Goal: Task Accomplishment & Management: Use online tool/utility

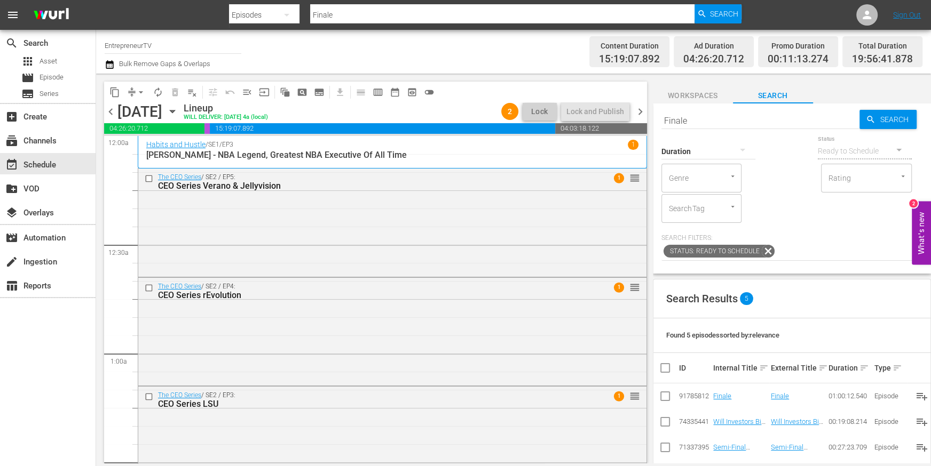
scroll to position [4345, 0]
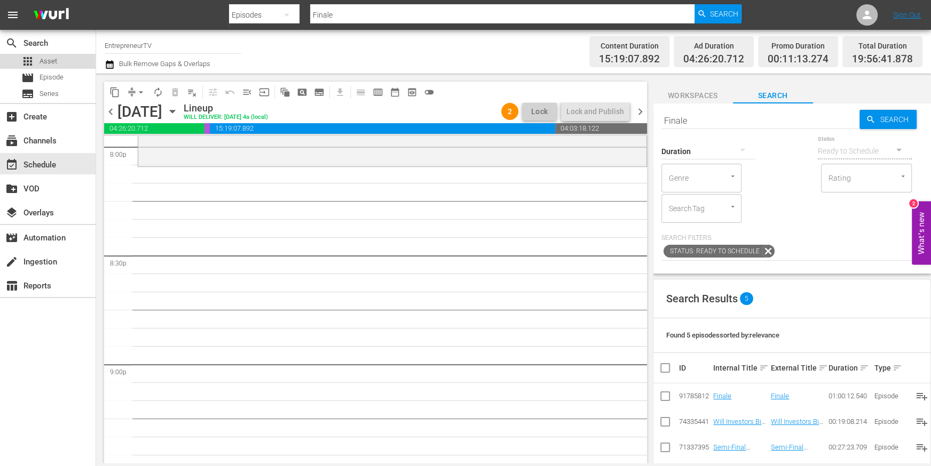
click at [45, 67] on div "apps Asset" at bounding box center [39, 61] width 36 height 15
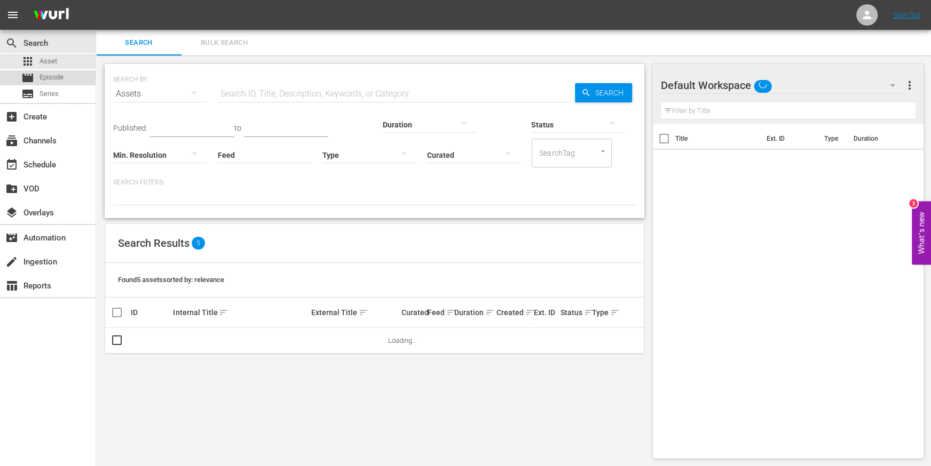
click at [50, 78] on span "Episode" at bounding box center [51, 77] width 24 height 11
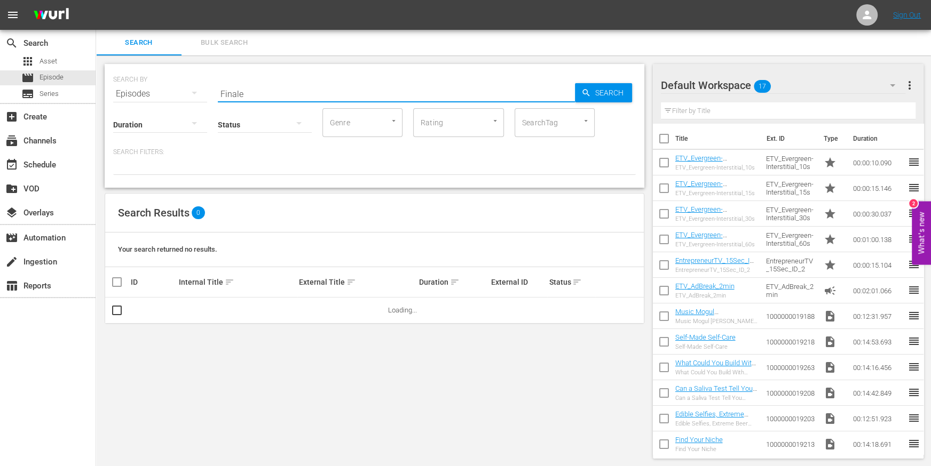
click at [294, 96] on input "Finale" at bounding box center [396, 94] width 357 height 26
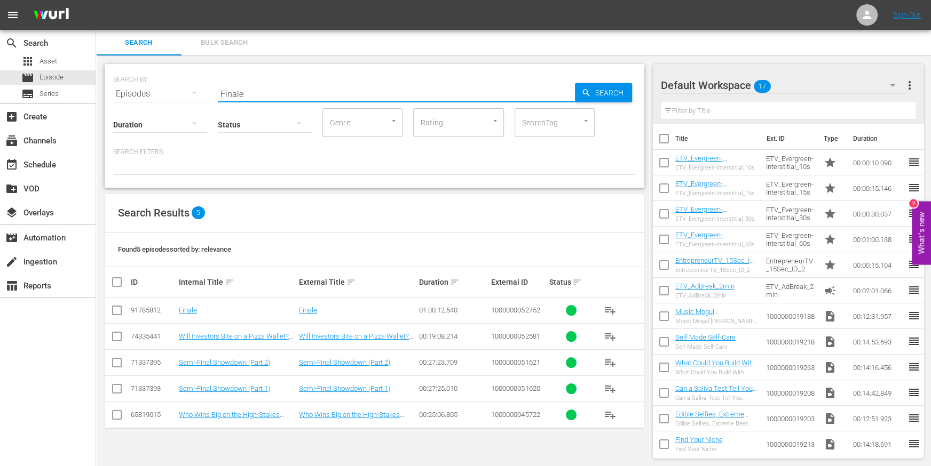
paste input "[PERSON_NAME], [PERSON_NAME], [PERSON_NAME]"
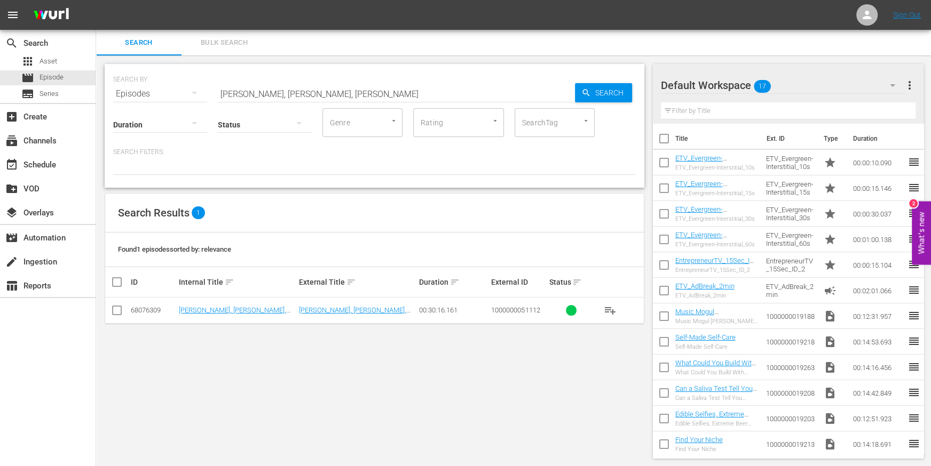
click at [269, 89] on input "[PERSON_NAME], [PERSON_NAME], [PERSON_NAME]" at bounding box center [396, 94] width 357 height 26
paste input "[PERSON_NAME], [PERSON_NAME]"
click at [294, 86] on input "[PERSON_NAME], [PERSON_NAME]" at bounding box center [396, 94] width 357 height 26
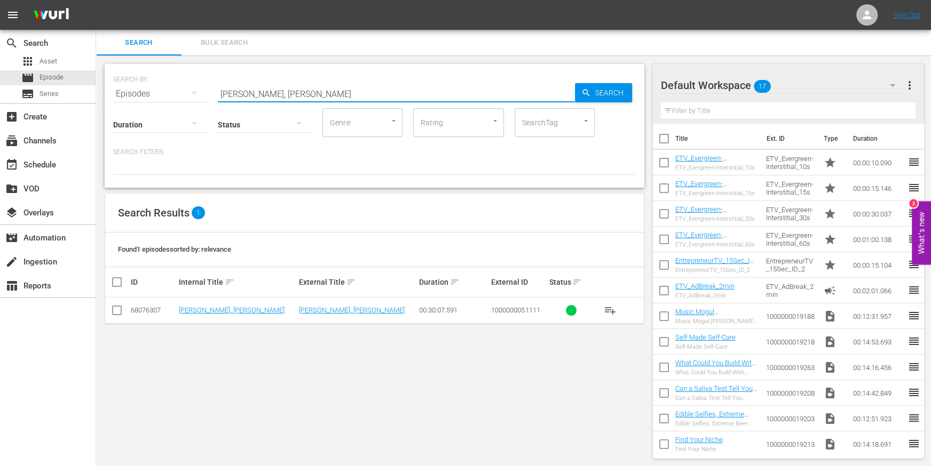
click at [294, 86] on input "[PERSON_NAME], [PERSON_NAME]" at bounding box center [396, 94] width 357 height 26
click at [294, 85] on input "[PERSON_NAME], [PERSON_NAME]" at bounding box center [396, 94] width 357 height 26
paste input "[PERSON_NAME] - Fitness & Beachbody Trainer, Ultimate Portion Fix Creator"
type input "[PERSON_NAME] - Fitness & Beachbody Trainer, Ultimate Portion Fix Creator"
click at [247, 306] on link "[PERSON_NAME] - Fitness & Beachbody Trainer, Ultimate Portion Fix Creator" at bounding box center [233, 318] width 108 height 24
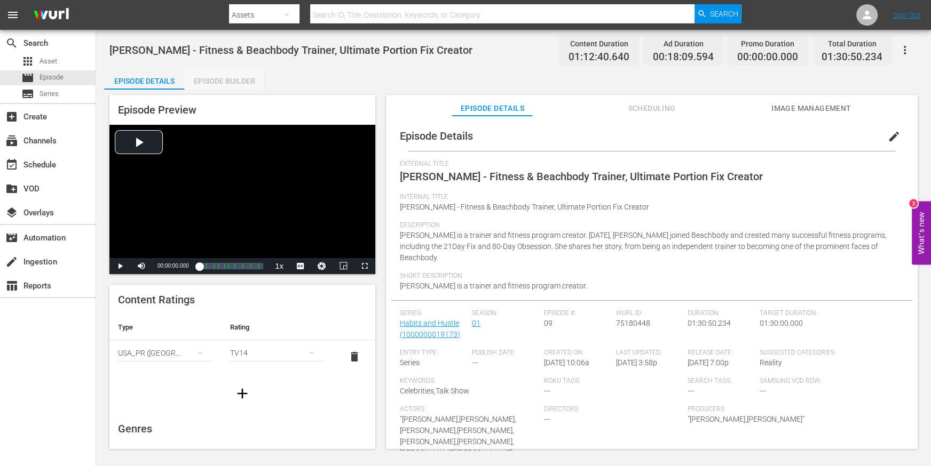
click at [236, 83] on div "Episode Builder" at bounding box center [224, 81] width 80 height 26
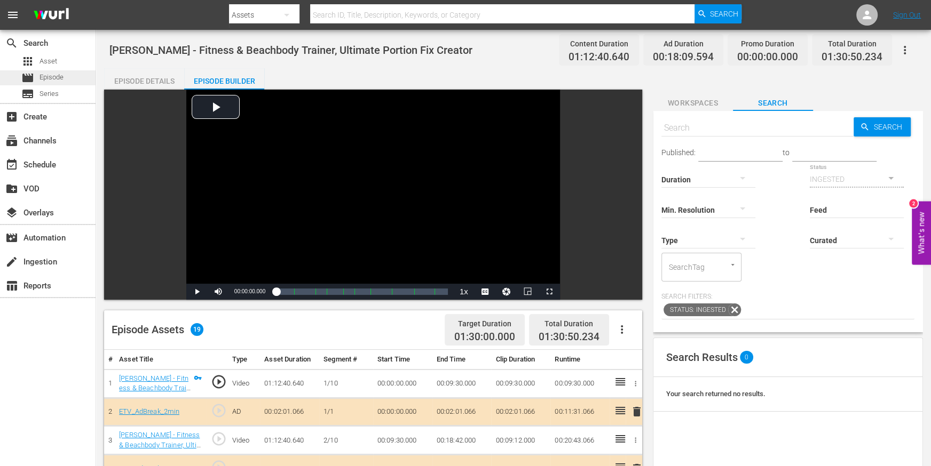
click at [51, 78] on span "Episode" at bounding box center [51, 77] width 24 height 11
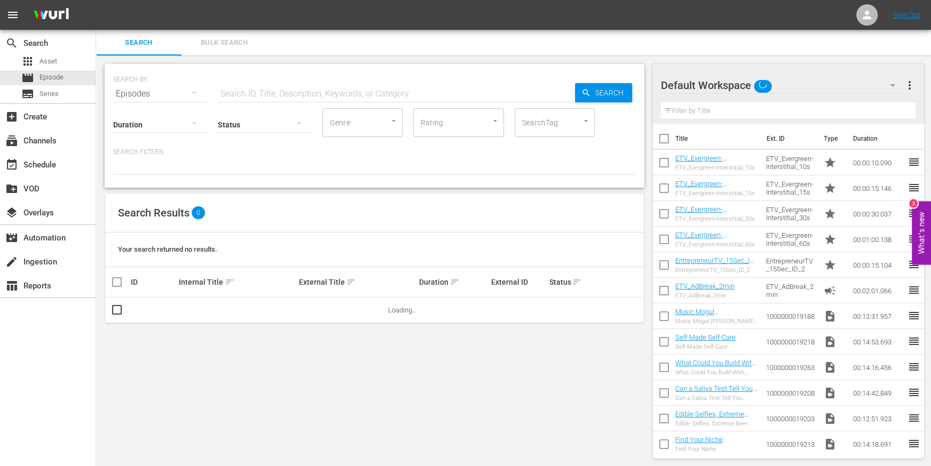
click at [279, 89] on input "text" at bounding box center [396, 94] width 357 height 26
paste input "[PERSON_NAME] - Performance Coach, Lighting That FIRE Within You, & Living Inte…"
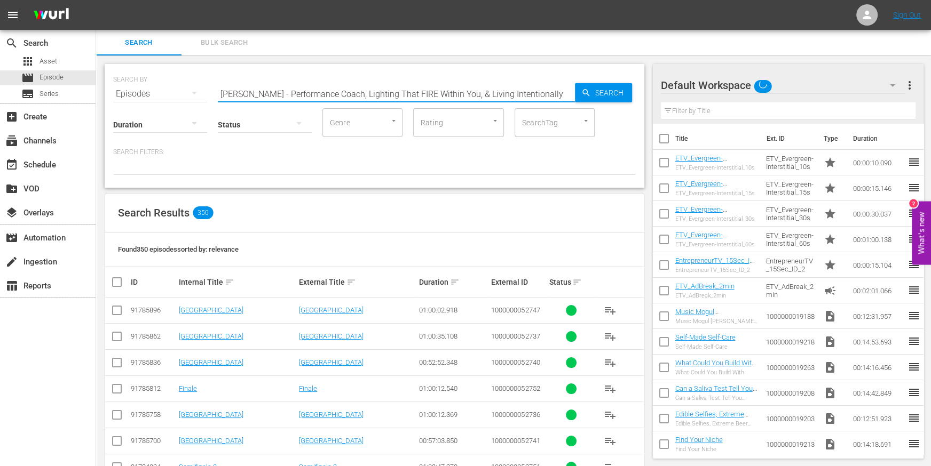
type input "[PERSON_NAME] - Performance Coach, Lighting That FIRE Within You, & Living Inte…"
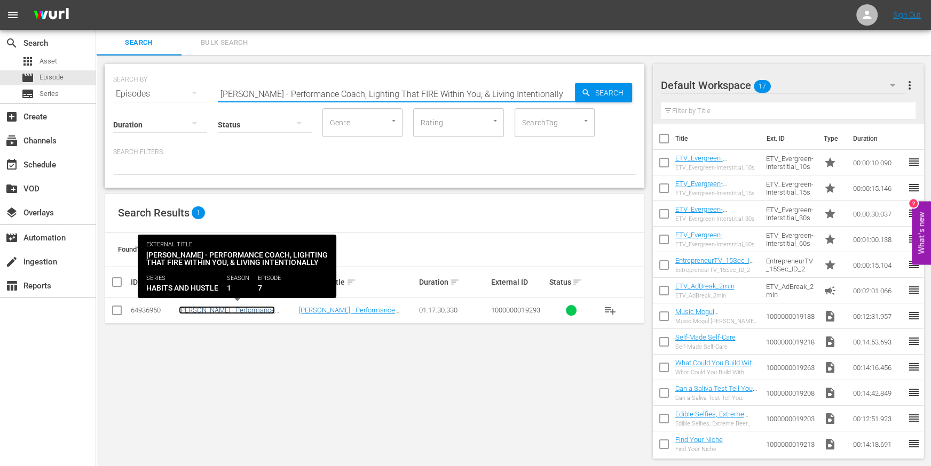
click at [258, 308] on link "[PERSON_NAME] - Performance Coach, Lighting That FIRE Within You, & Living Inte…" at bounding box center [235, 318] width 113 height 24
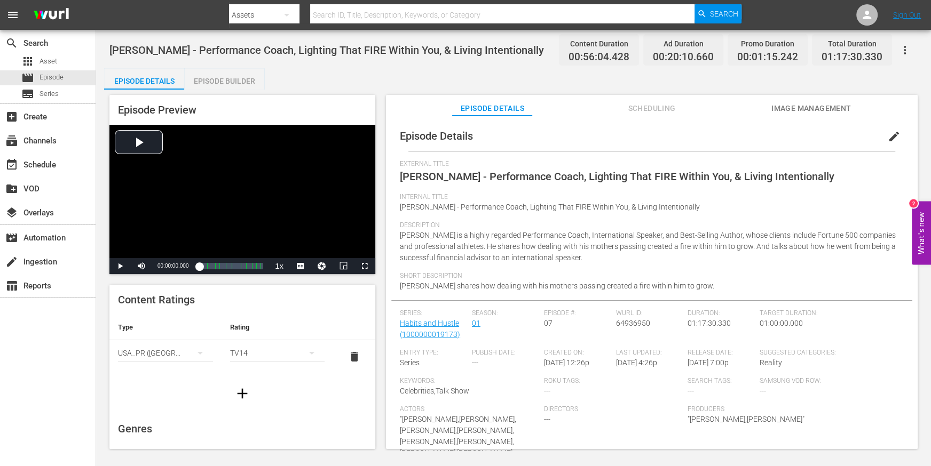
click at [239, 83] on div "Episode Builder" at bounding box center [224, 81] width 80 height 26
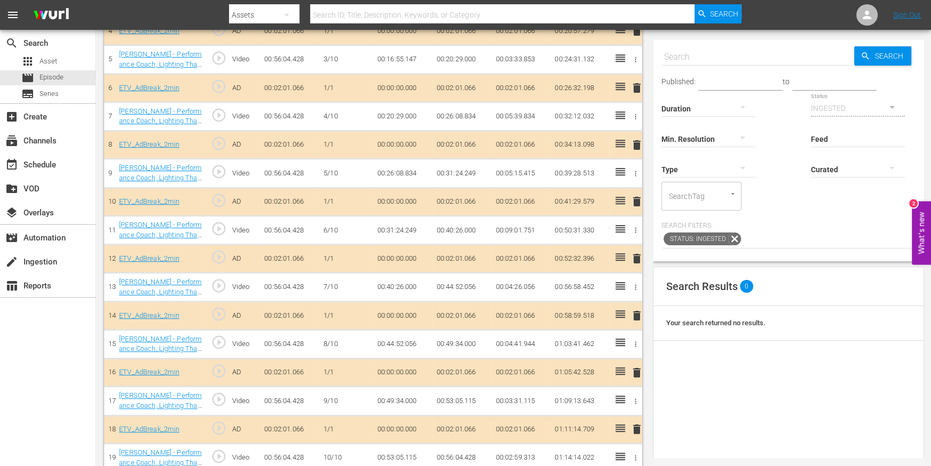
scroll to position [533, 0]
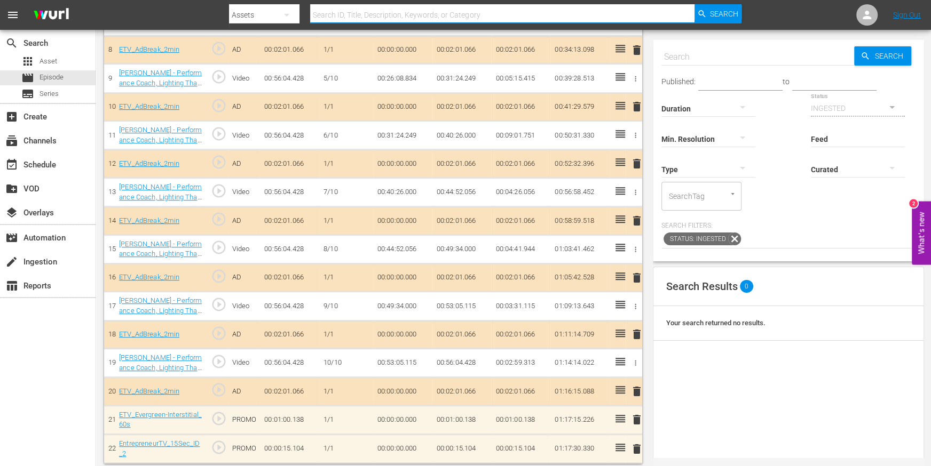
click at [358, 16] on input "text" at bounding box center [502, 15] width 384 height 26
paste input "[PERSON_NAME] - Social Media Strategic Growth, Finding Your Niche, and Branding"
type input "[PERSON_NAME] - Social Media Strategic Growth, Finding Your Niche, and Branding"
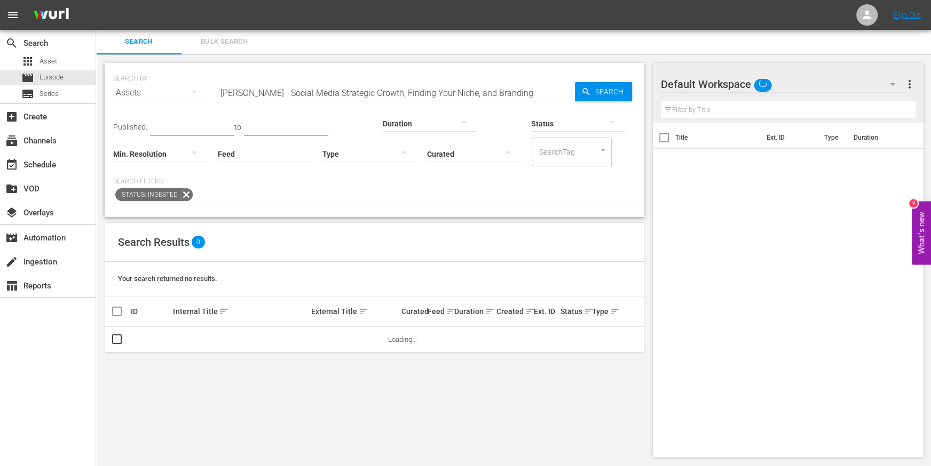
scroll to position [1, 0]
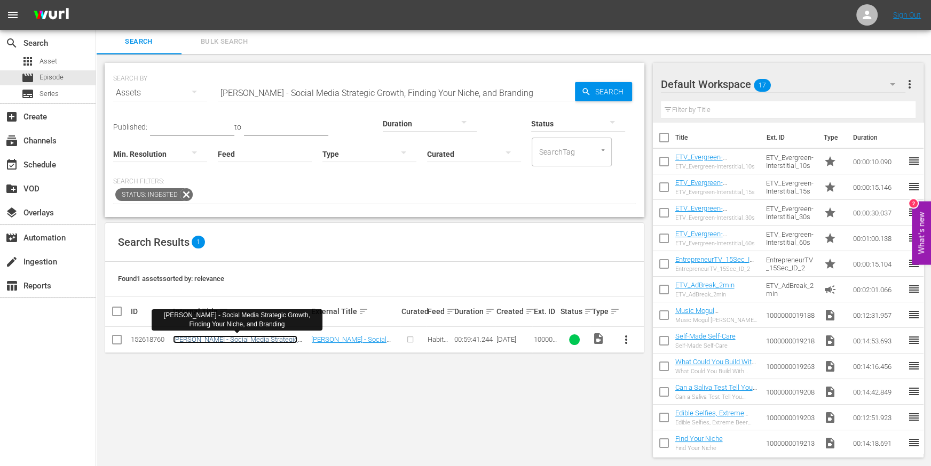
click at [247, 339] on link "[PERSON_NAME] - Social Media Strategic Growth, Finding Your Niche, and Branding" at bounding box center [235, 344] width 124 height 16
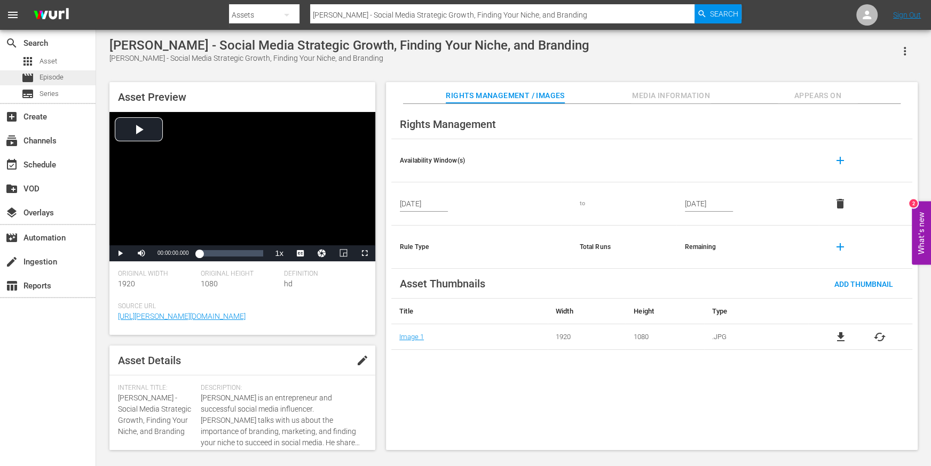
click at [61, 72] on span "Episode" at bounding box center [51, 77] width 24 height 11
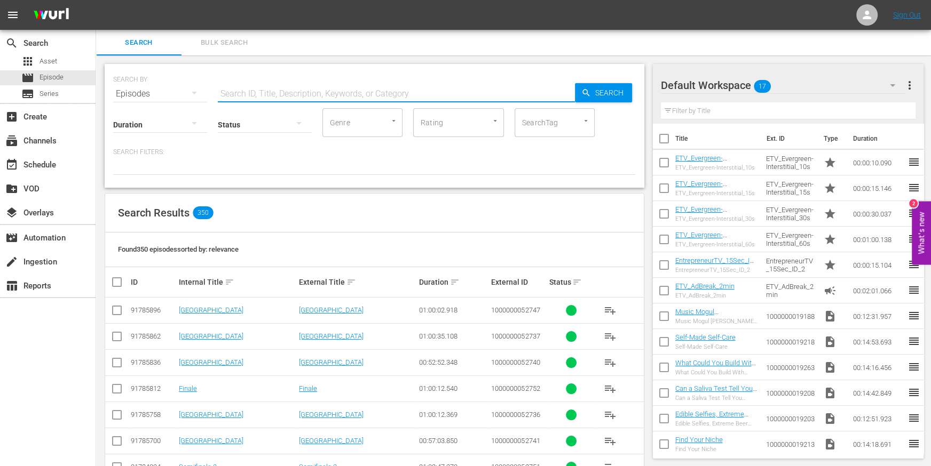
click at [238, 93] on input "text" at bounding box center [396, 94] width 357 height 26
paste input "[PERSON_NAME] - Social Media Strategic Growth, Finding Your Niche, and Branding"
type input "[PERSON_NAME] - Social Media Strategic Growth, Finding Your Niche, and Branding"
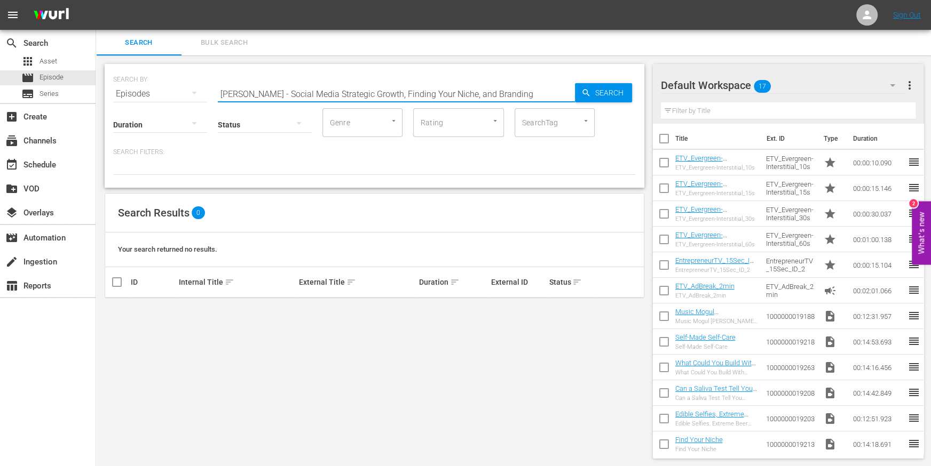
click at [180, 89] on div "Episodes" at bounding box center [160, 94] width 94 height 30
click at [153, 184] on div "Assets" at bounding box center [147, 182] width 43 height 17
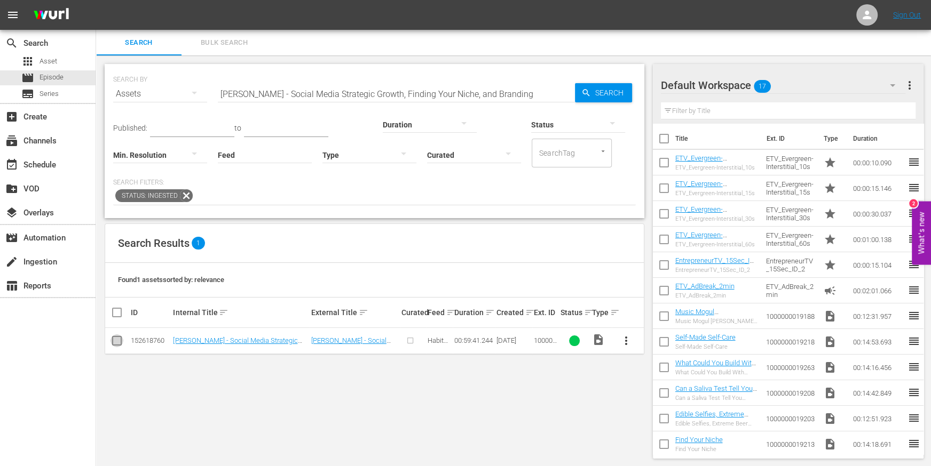
click at [114, 341] on input "checkbox" at bounding box center [116, 343] width 13 height 13
checkbox input "true"
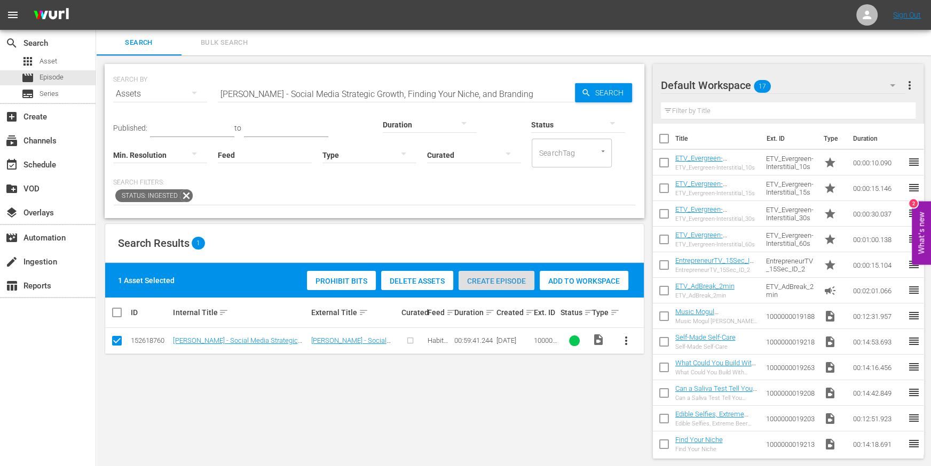
click at [496, 278] on span "Create Episode" at bounding box center [496, 281] width 76 height 9
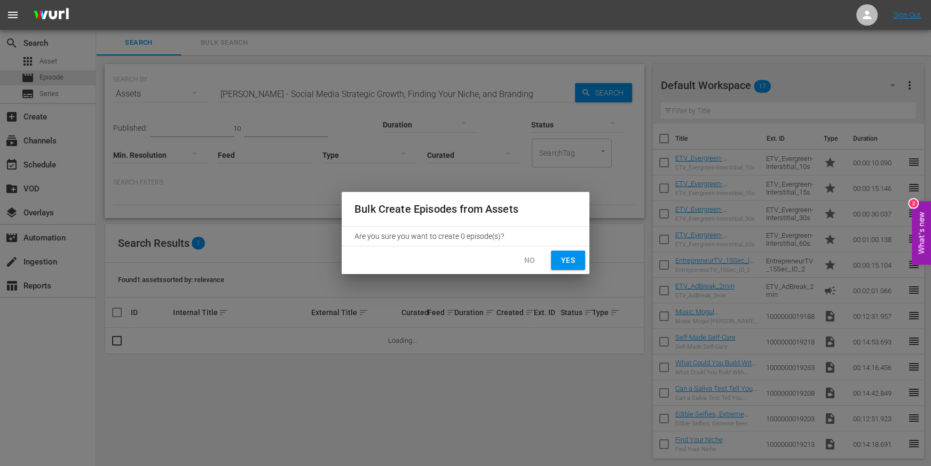
click at [570, 254] on span "Yes" at bounding box center [567, 260] width 17 height 13
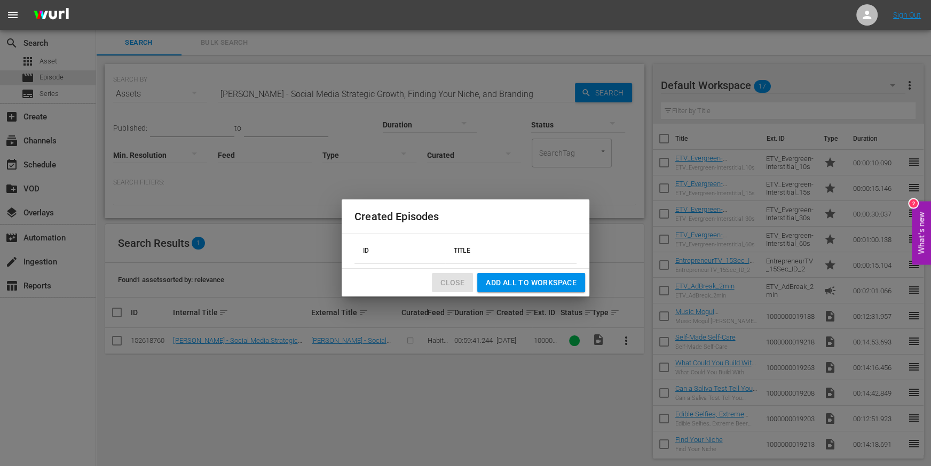
click at [450, 284] on span "Close" at bounding box center [452, 282] width 24 height 13
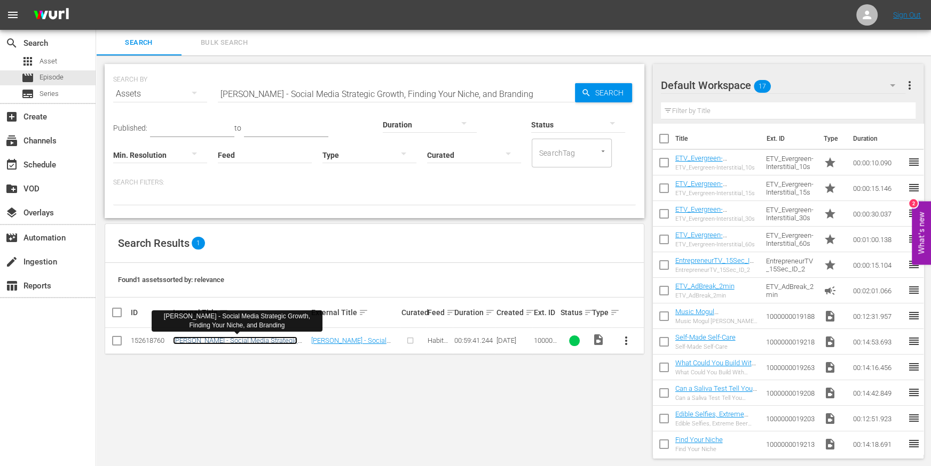
click at [213, 340] on link "[PERSON_NAME] - Social Media Strategic Growth, Finding Your Niche, and Branding" at bounding box center [235, 345] width 124 height 16
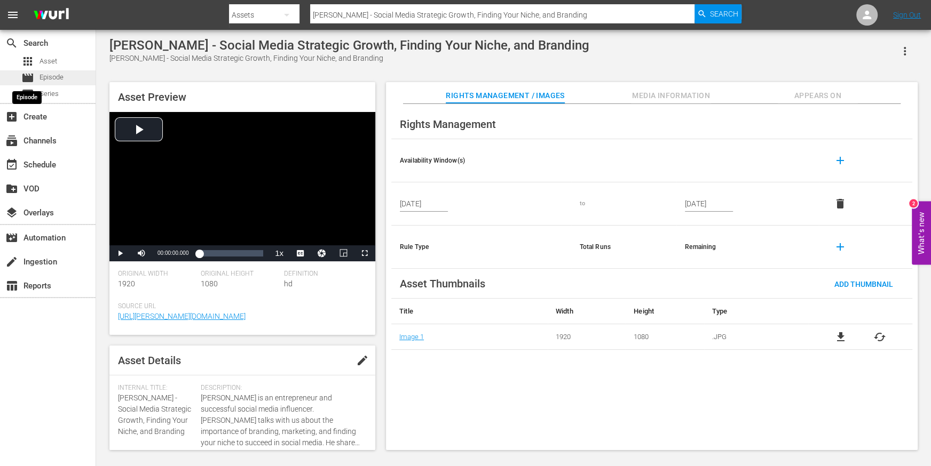
click at [29, 74] on span "movie" at bounding box center [27, 78] width 13 height 13
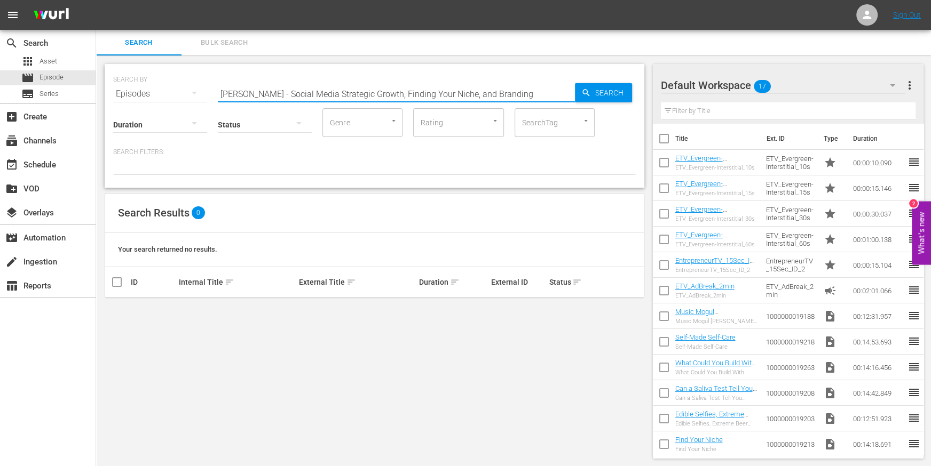
click at [257, 92] on input "[PERSON_NAME] - Social Media Strategic Growth, Finding Your Niche, and Branding" at bounding box center [396, 94] width 357 height 26
click at [911, 21] on nav "menu Sign Out" at bounding box center [465, 15] width 931 height 30
click at [905, 12] on link "Sign Out" at bounding box center [907, 15] width 28 height 9
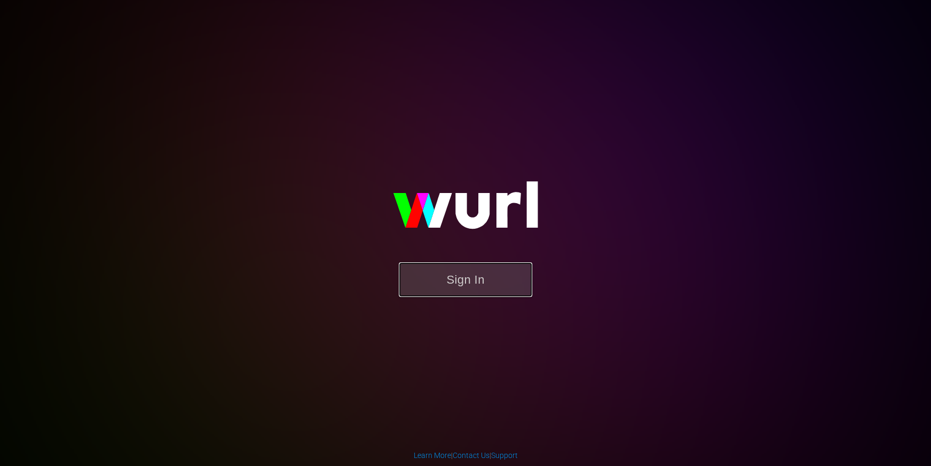
click at [473, 274] on button "Sign In" at bounding box center [465, 280] width 133 height 35
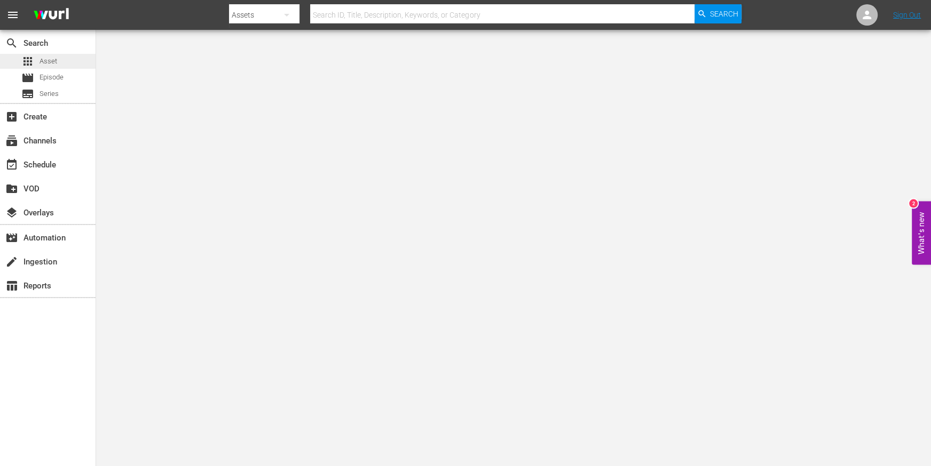
click at [52, 61] on span "Asset" at bounding box center [48, 61] width 18 height 11
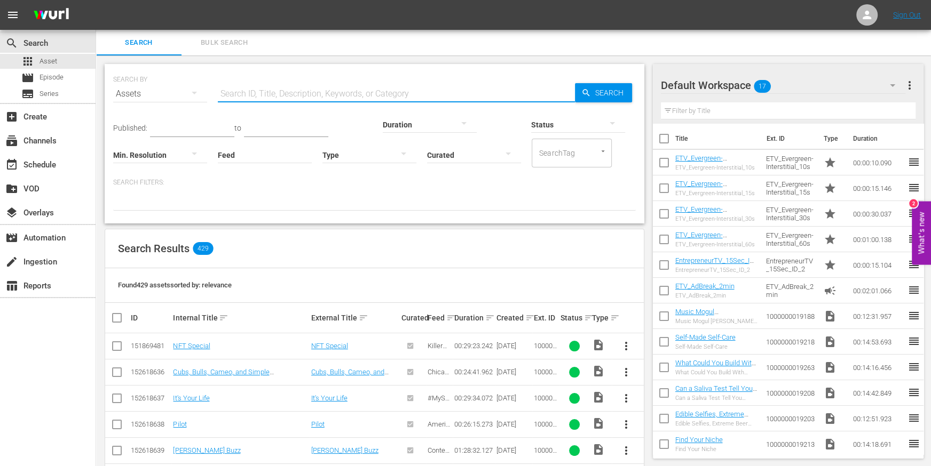
click at [350, 92] on input "text" at bounding box center [396, 94] width 357 height 26
paste input "[PERSON_NAME] - Social Media Strategic Growth, Finding Your Niche, and Branding"
type input "[PERSON_NAME] - Social Media Strategic Growth, Finding Your Niche, and Branding"
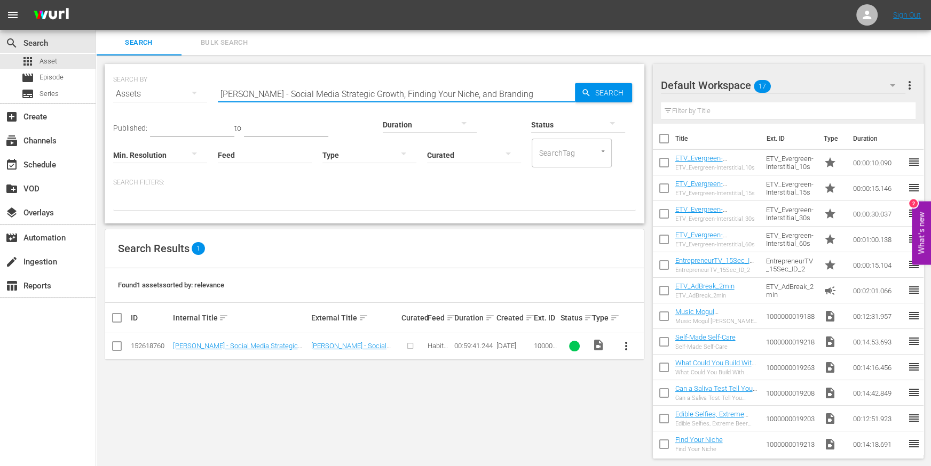
click at [117, 347] on input "checkbox" at bounding box center [116, 348] width 13 height 13
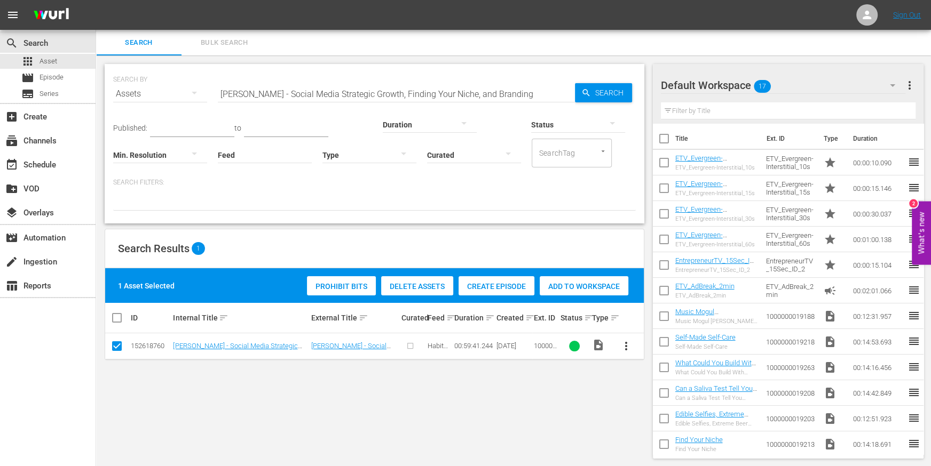
click at [485, 284] on span "Create Episode" at bounding box center [496, 286] width 76 height 9
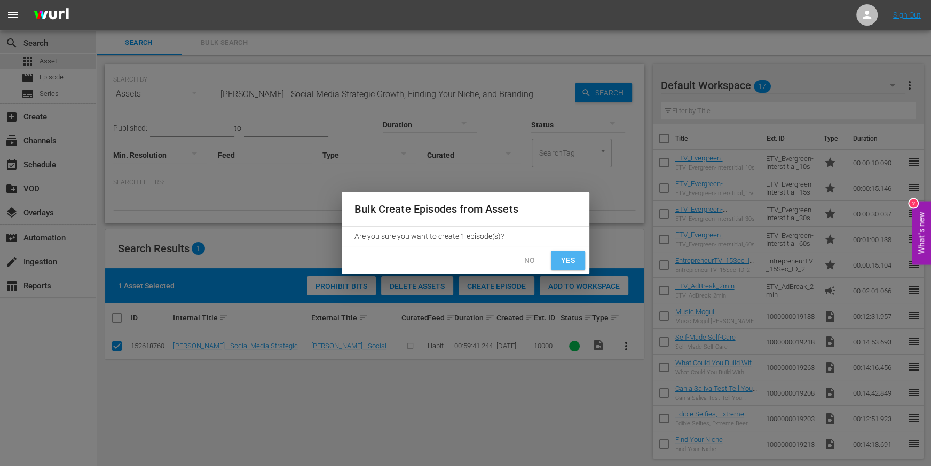
click at [562, 263] on span "Yes" at bounding box center [567, 260] width 17 height 13
checkbox input "false"
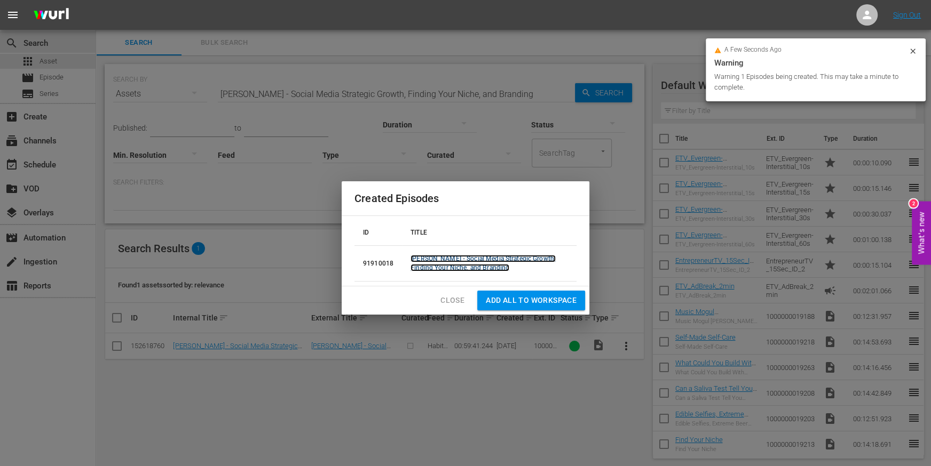
click at [457, 265] on link "[PERSON_NAME] - Social Media Strategic Growth, Finding Your Niche, and Branding" at bounding box center [482, 263] width 145 height 17
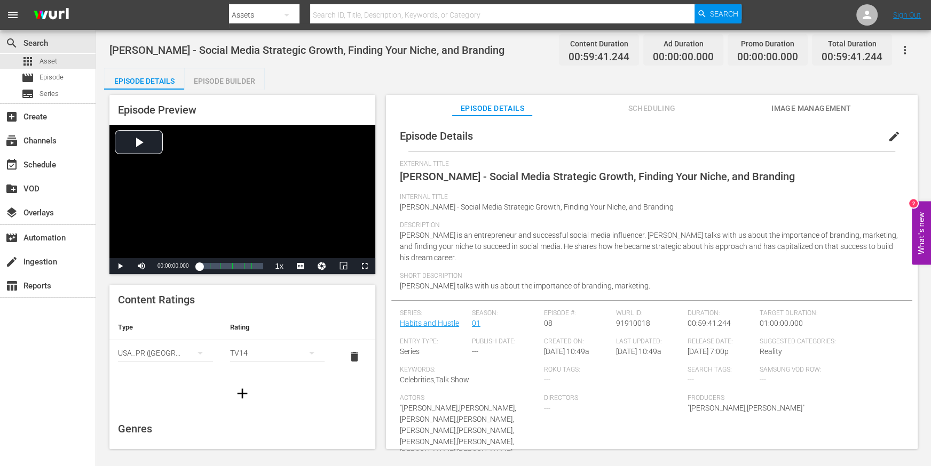
click at [227, 81] on div "Episode Builder" at bounding box center [224, 81] width 80 height 26
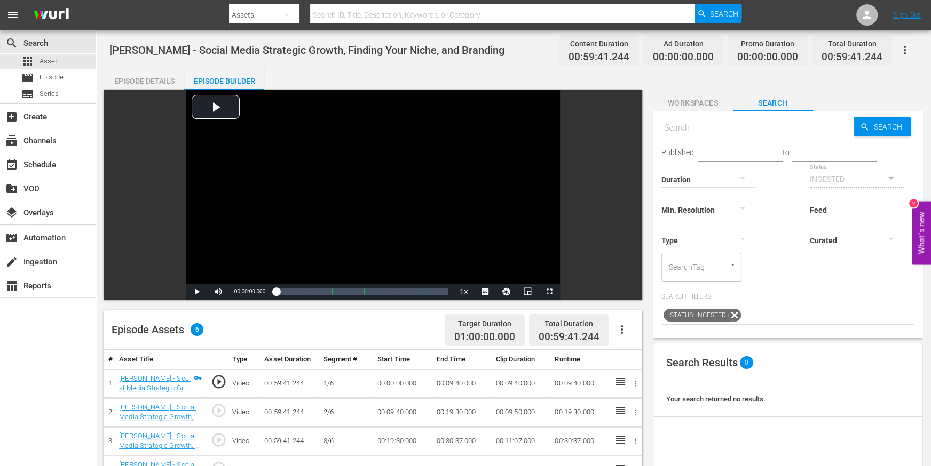
click at [694, 106] on span "Workspaces" at bounding box center [693, 103] width 80 height 13
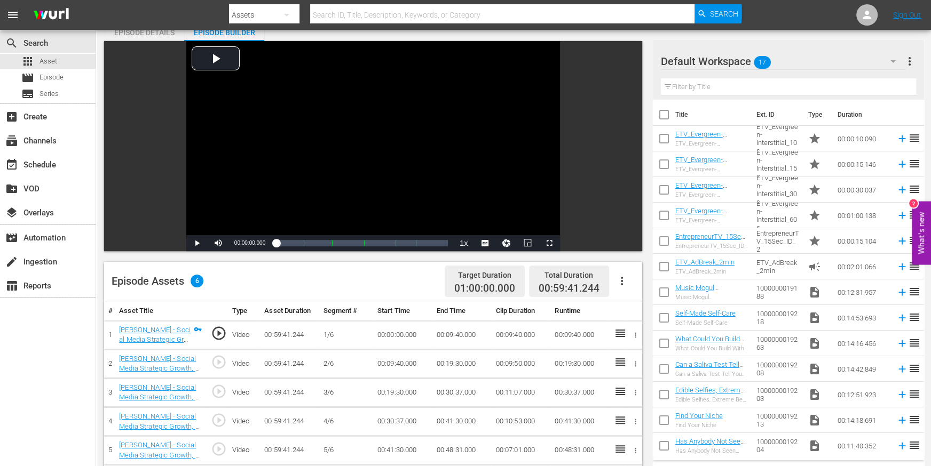
scroll to position [137, 0]
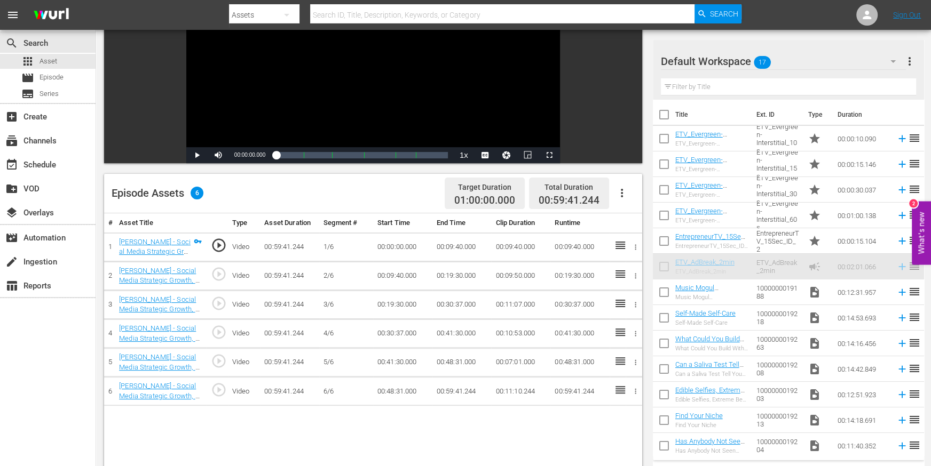
drag, startPoint x: 710, startPoint y: 268, endPoint x: 620, endPoint y: 193, distance: 117.5
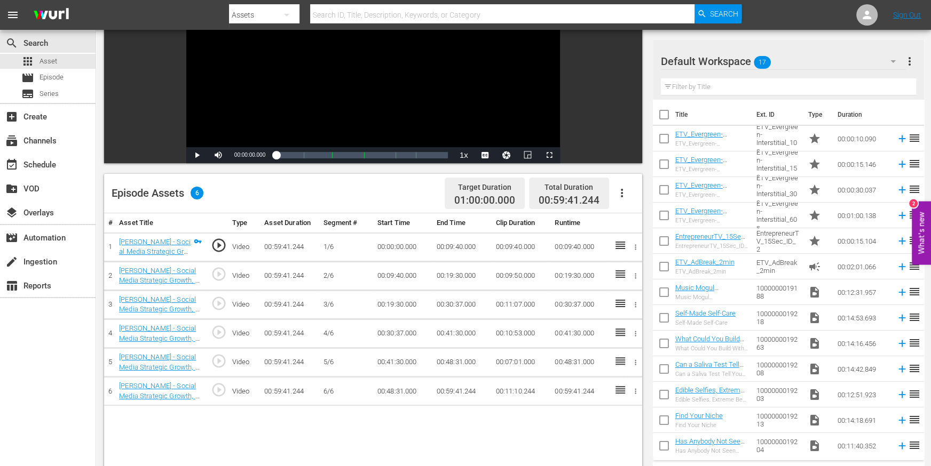
click at [619, 193] on icon "button" at bounding box center [621, 193] width 13 height 13
click at [631, 200] on div "Edit Cue Points" at bounding box center [653, 198] width 73 height 26
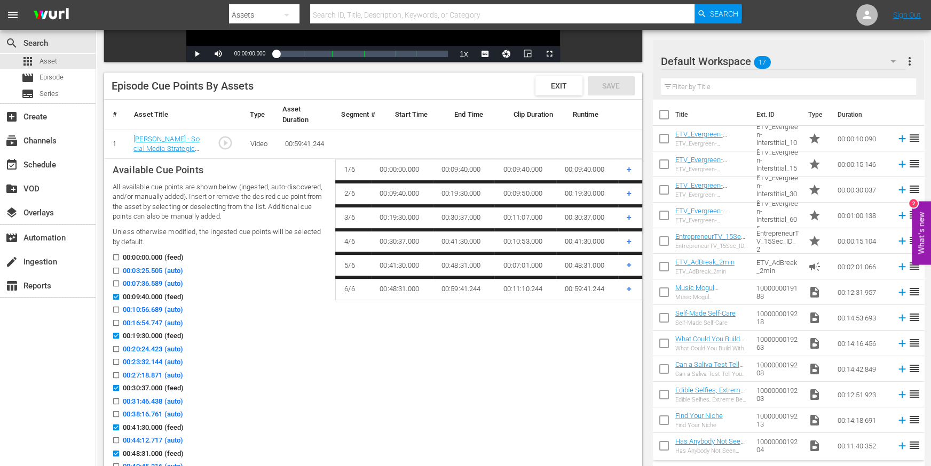
scroll to position [239, 0]
click at [115, 362] on input "00:23:32.144 (auto)" at bounding box center [113, 364] width 13 height 8
checkbox input "true"
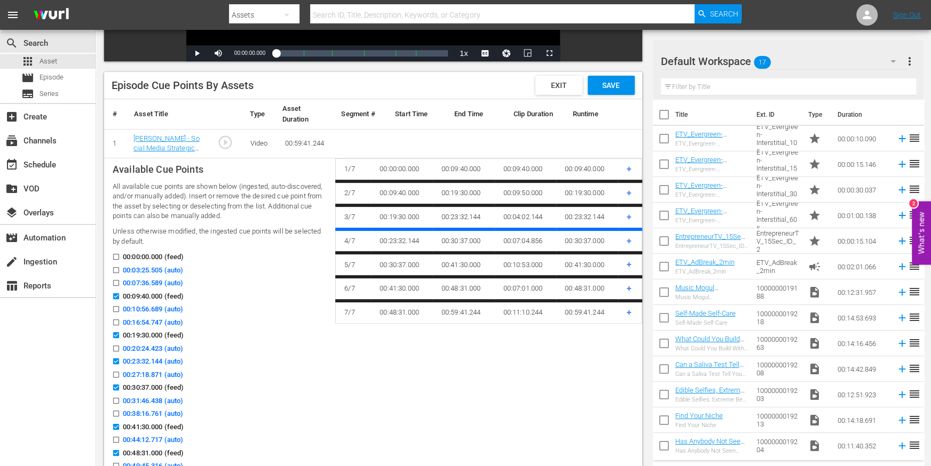
click at [114, 414] on input "00:38:16.761 (auto)" at bounding box center [113, 416] width 13 height 8
checkbox input "true"
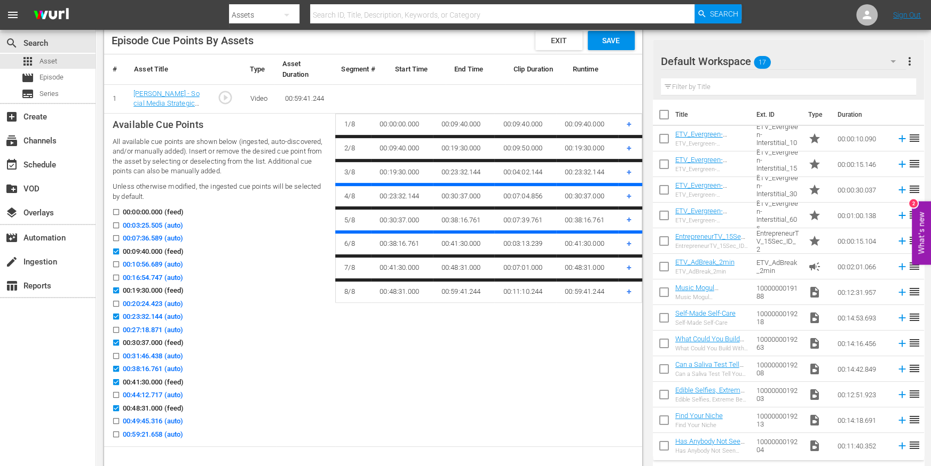
scroll to position [283, 0]
drag, startPoint x: 117, startPoint y: 435, endPoint x: 119, endPoint y: 430, distance: 5.6
click at [119, 430] on label "00:59:21.658 (auto)" at bounding box center [145, 435] width 76 height 11
click at [119, 433] on input "00:59:21.658 (auto)" at bounding box center [113, 437] width 13 height 8
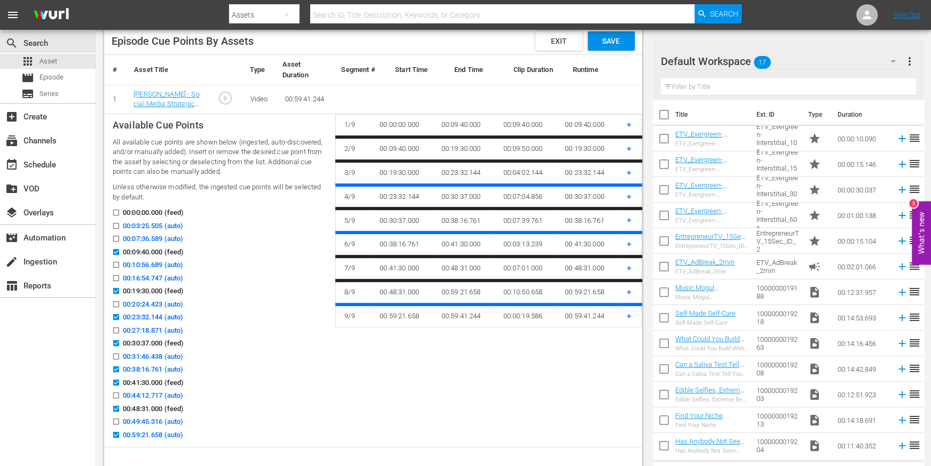
click at [110, 444] on td "Available Cue Points All available cue points are shown below (ingested, auto-d…" at bounding box center [219, 281] width 231 height 334
click at [115, 434] on input "00:59:21.658 (auto)" at bounding box center [113, 437] width 13 height 8
checkbox input "false"
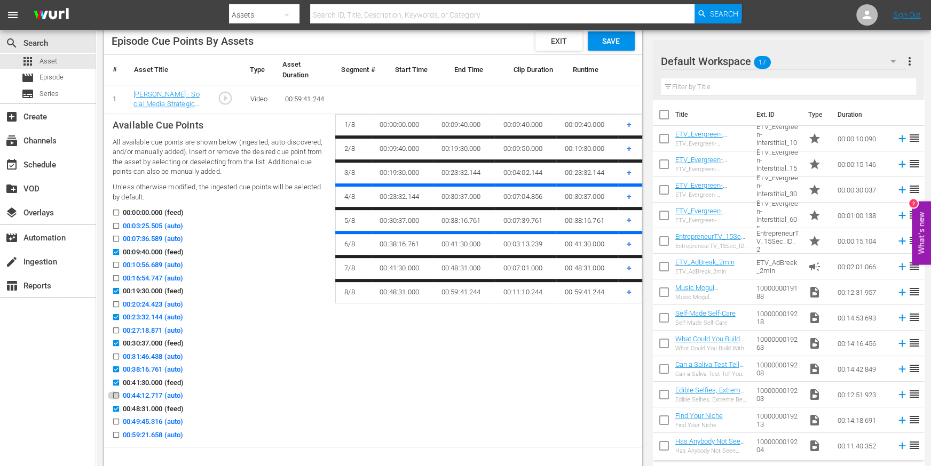
click at [117, 397] on input "00:44:12.717 (auto)" at bounding box center [113, 398] width 13 height 8
checkbox input "true"
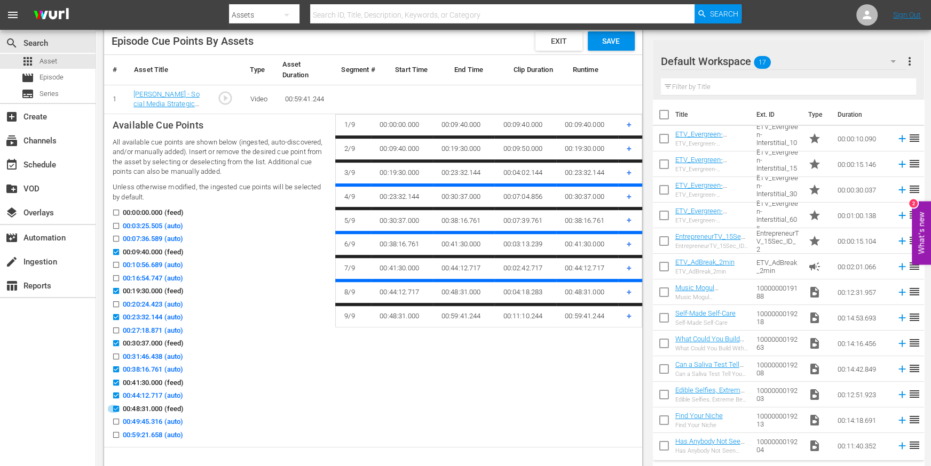
click at [115, 408] on input "00:48:31.000 (feed)" at bounding box center [113, 411] width 13 height 8
checkbox input "false"
click at [116, 421] on input "00:49:45.316 (auto)" at bounding box center [113, 424] width 13 height 8
checkbox input "true"
click at [116, 382] on input "00:41:30.000 (feed)" at bounding box center [113, 385] width 13 height 8
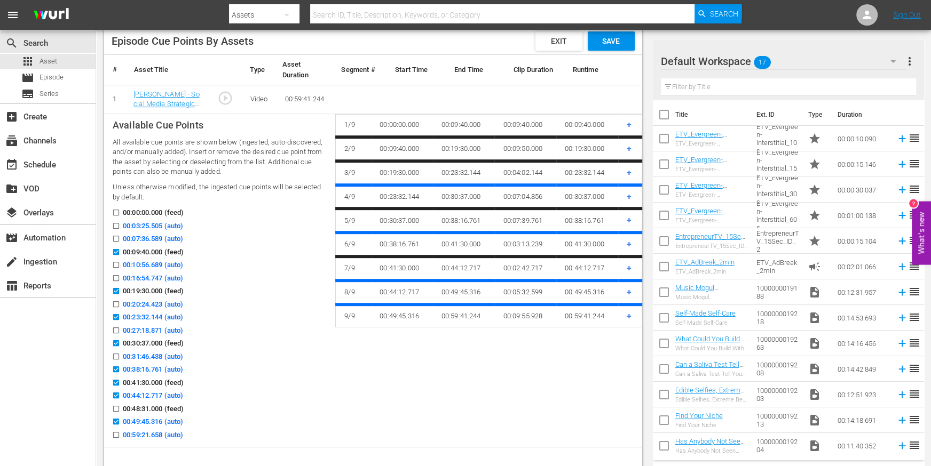
checkbox input "false"
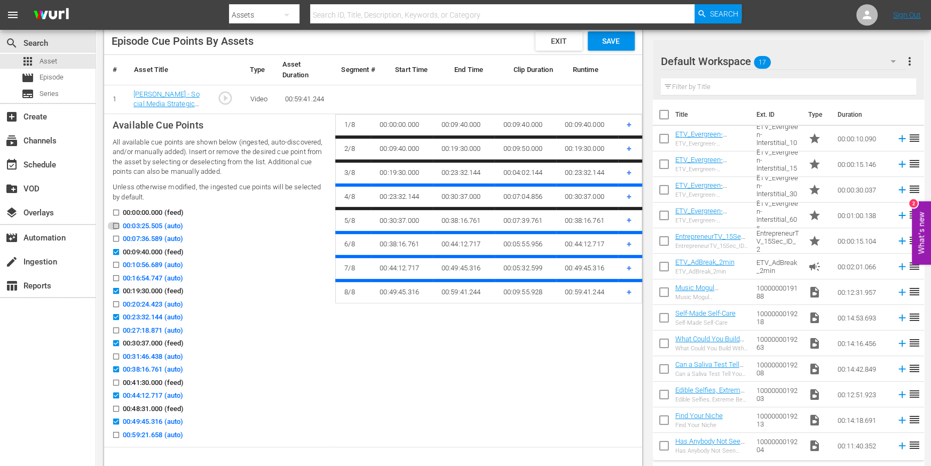
click at [117, 225] on input "00:03:25.505 (auto)" at bounding box center [113, 228] width 13 height 8
checkbox input "true"
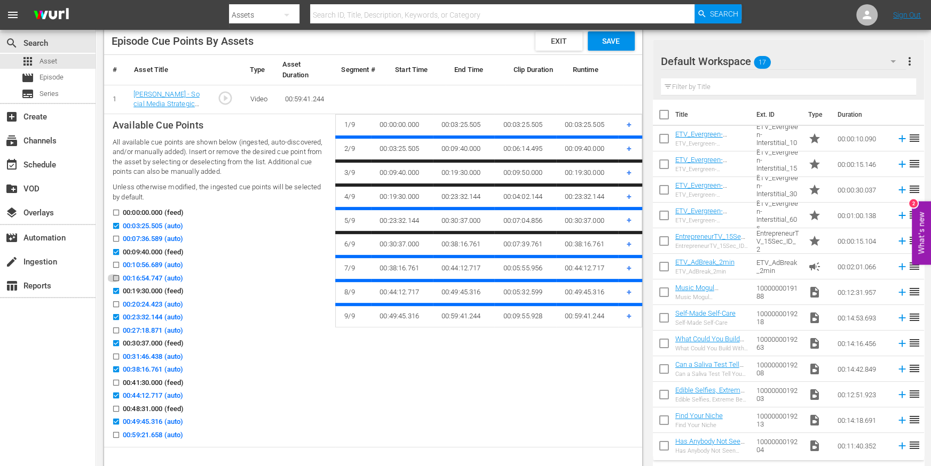
click at [116, 276] on input "00:16:54.747 (auto)" at bounding box center [113, 280] width 13 height 8
checkbox input "true"
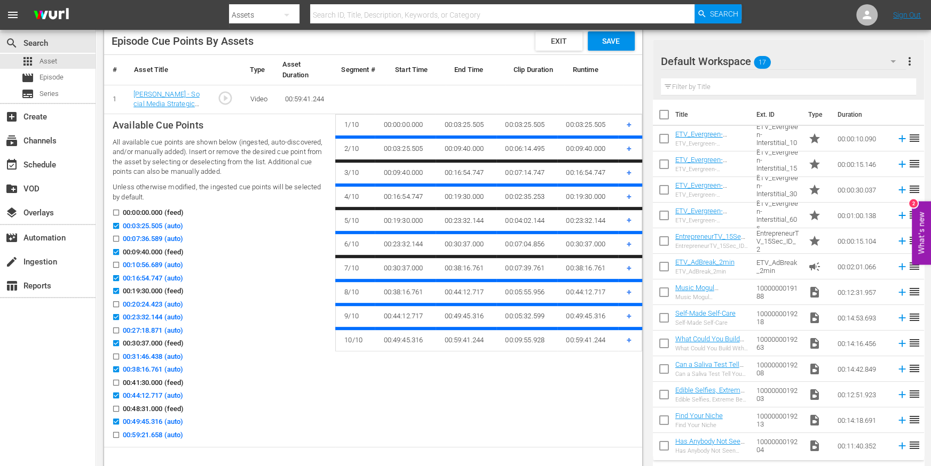
click at [116, 316] on input "00:23:32.144 (auto)" at bounding box center [113, 319] width 13 height 8
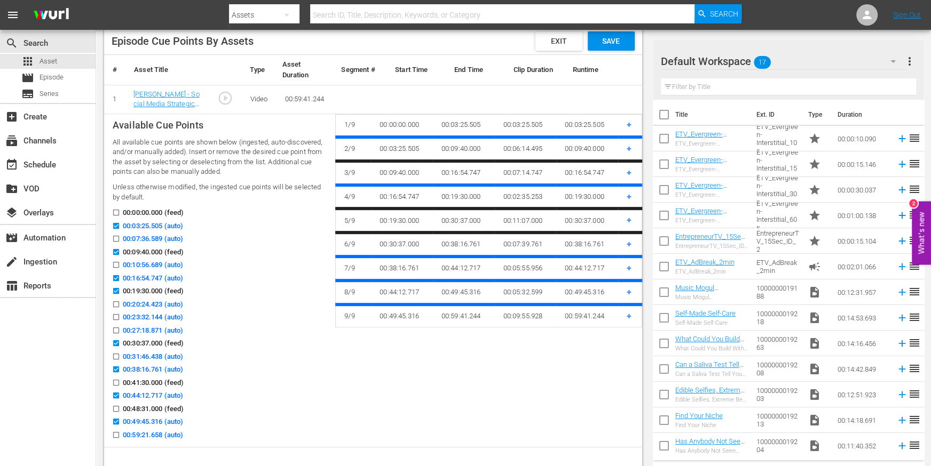
click at [117, 318] on input "00:23:32.144 (auto)" at bounding box center [113, 319] width 13 height 8
checkbox input "true"
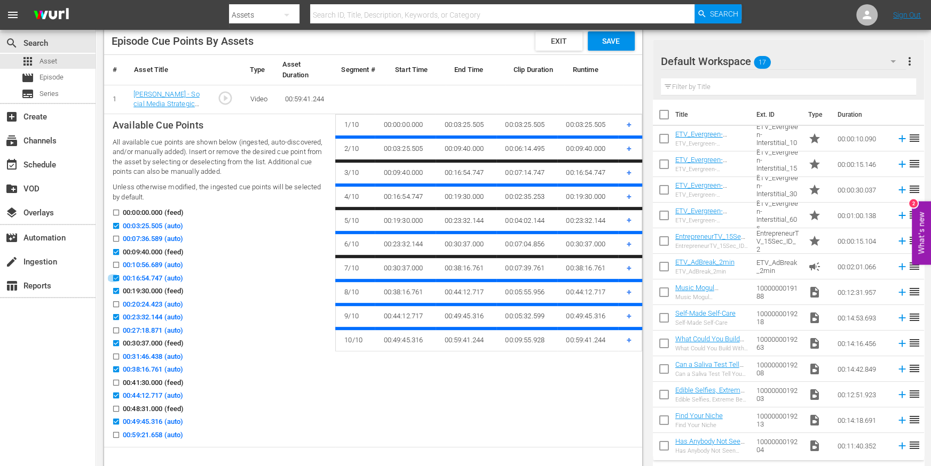
click at [115, 276] on input "00:16:54.747 (auto)" at bounding box center [113, 280] width 13 height 8
checkbox input "false"
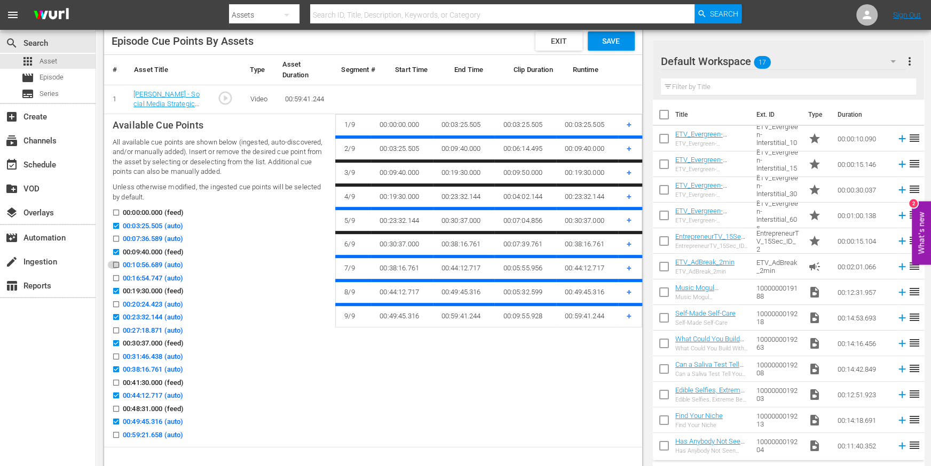
click at [117, 265] on input "00:10:56.689 (auto)" at bounding box center [113, 267] width 13 height 8
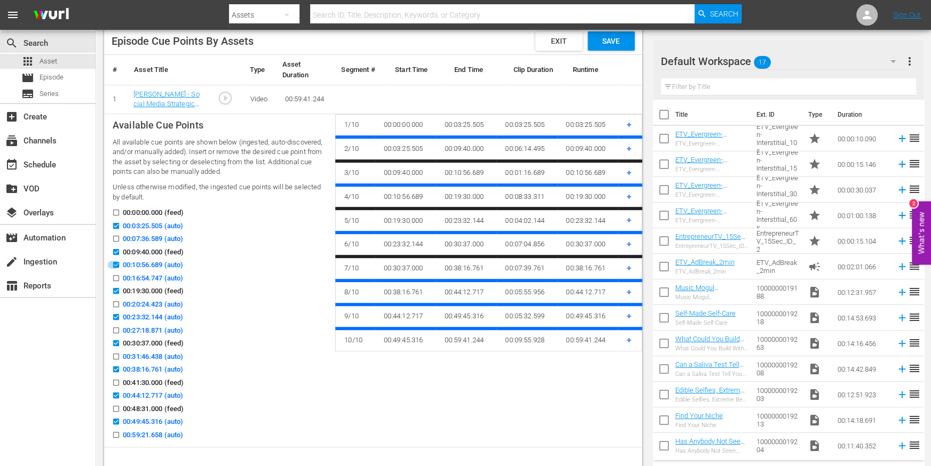
click at [116, 264] on input "00:10:56.689 (auto)" at bounding box center [113, 267] width 13 height 8
checkbox input "false"
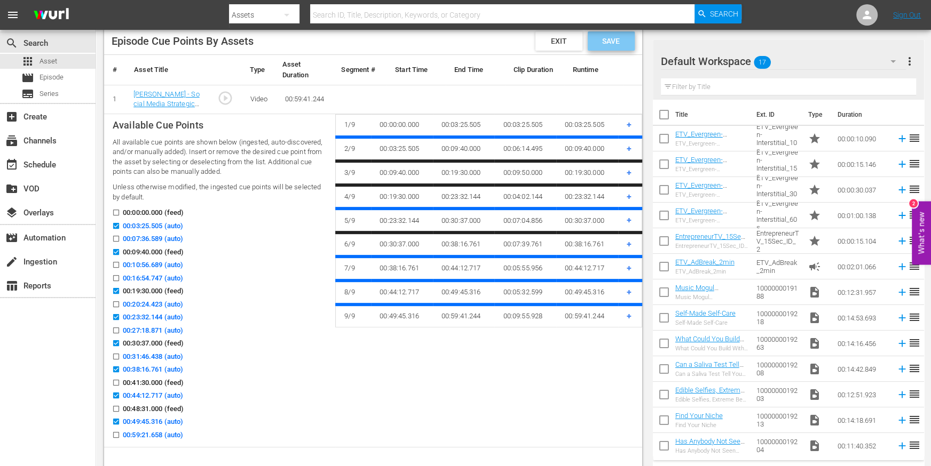
click at [607, 41] on span "Save" at bounding box center [610, 41] width 35 height 9
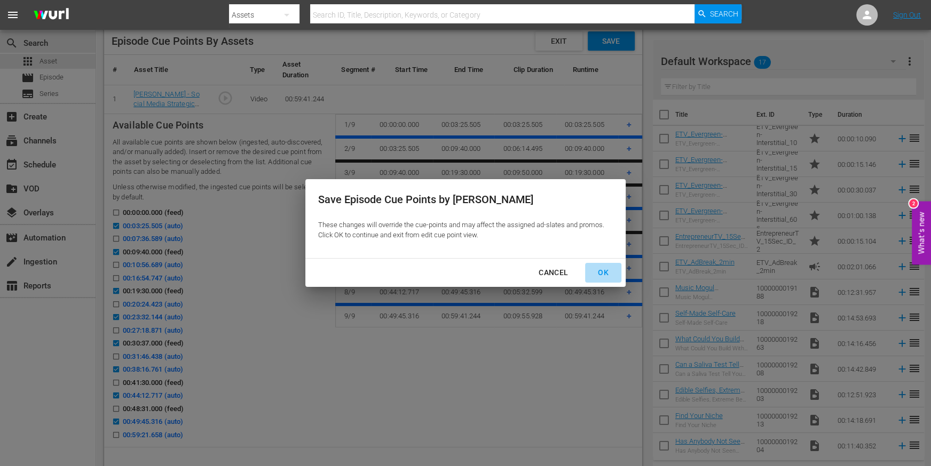
click at [605, 265] on button "OK" at bounding box center [603, 273] width 36 height 20
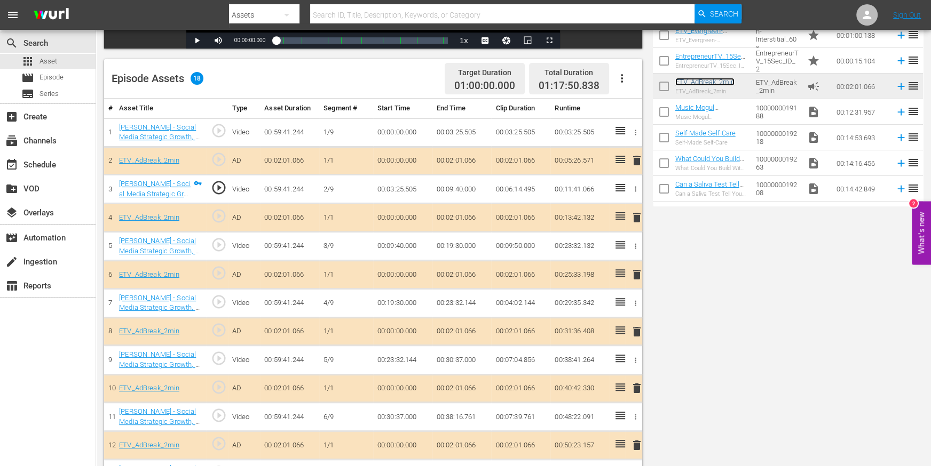
scroll to position [0, 0]
